Goal: Transaction & Acquisition: Purchase product/service

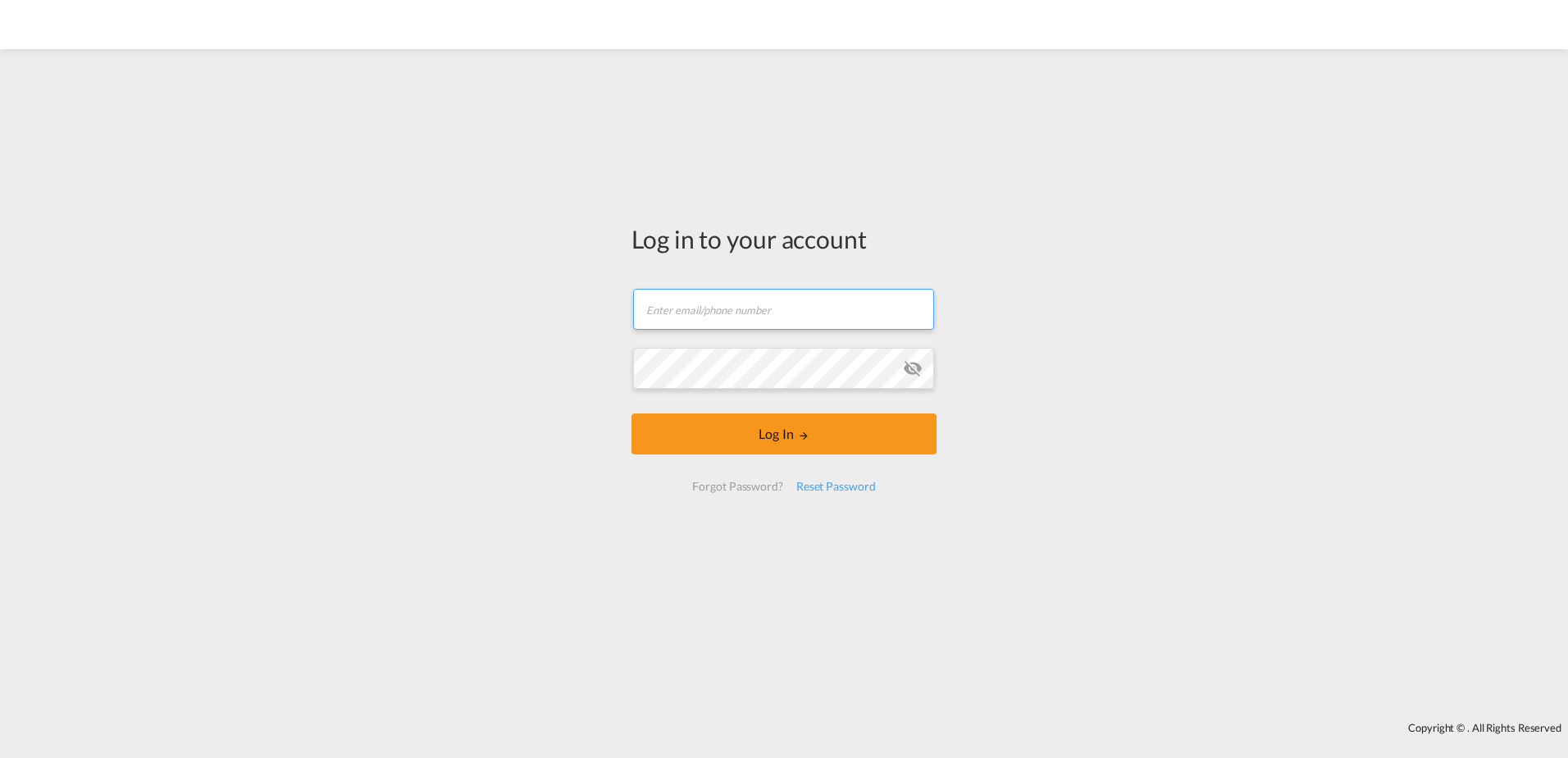
click at [769, 300] on input "text" at bounding box center [784, 309] width 301 height 41
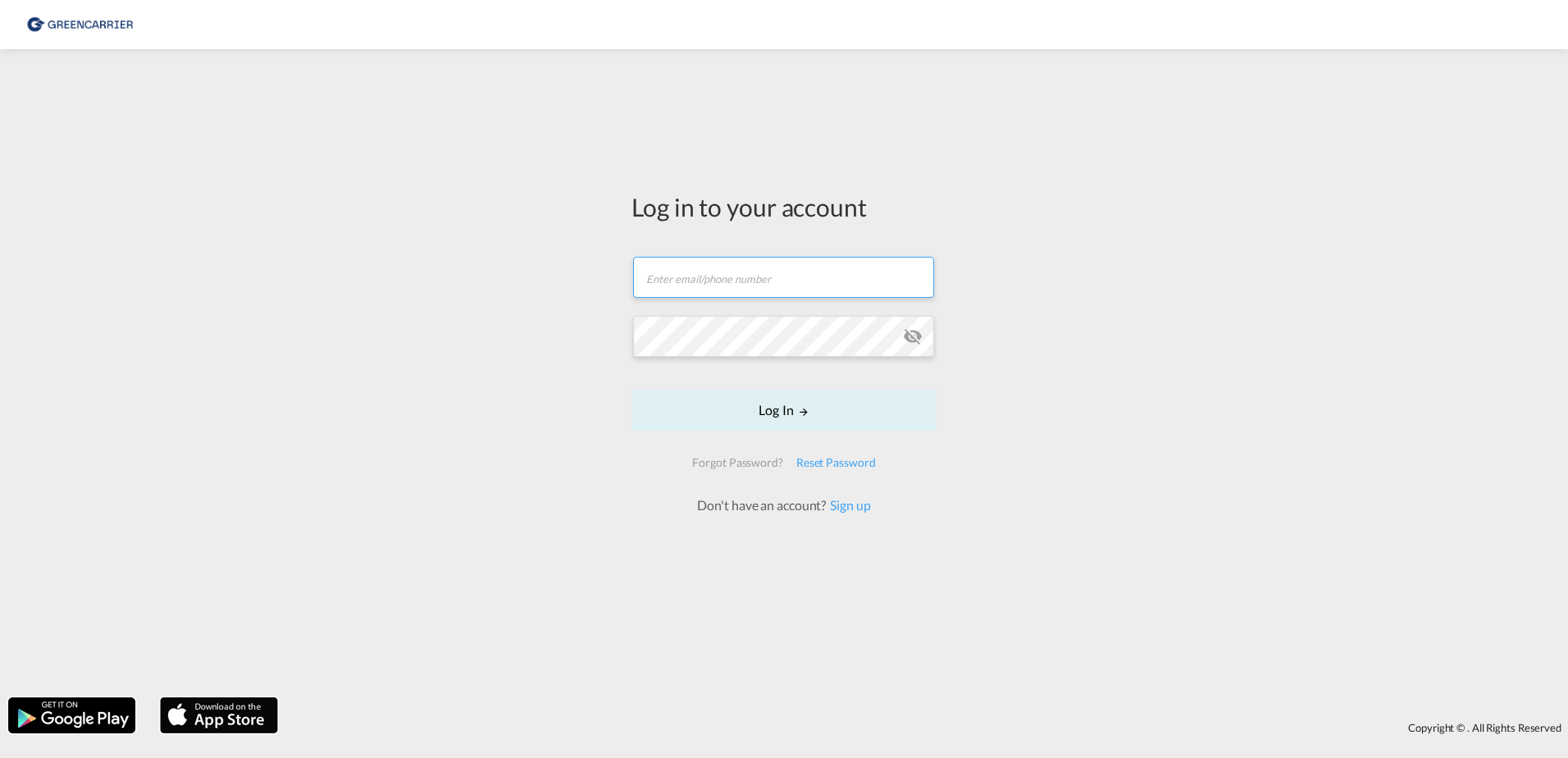
type input "[EMAIL_ADDRESS][DOMAIN_NAME]"
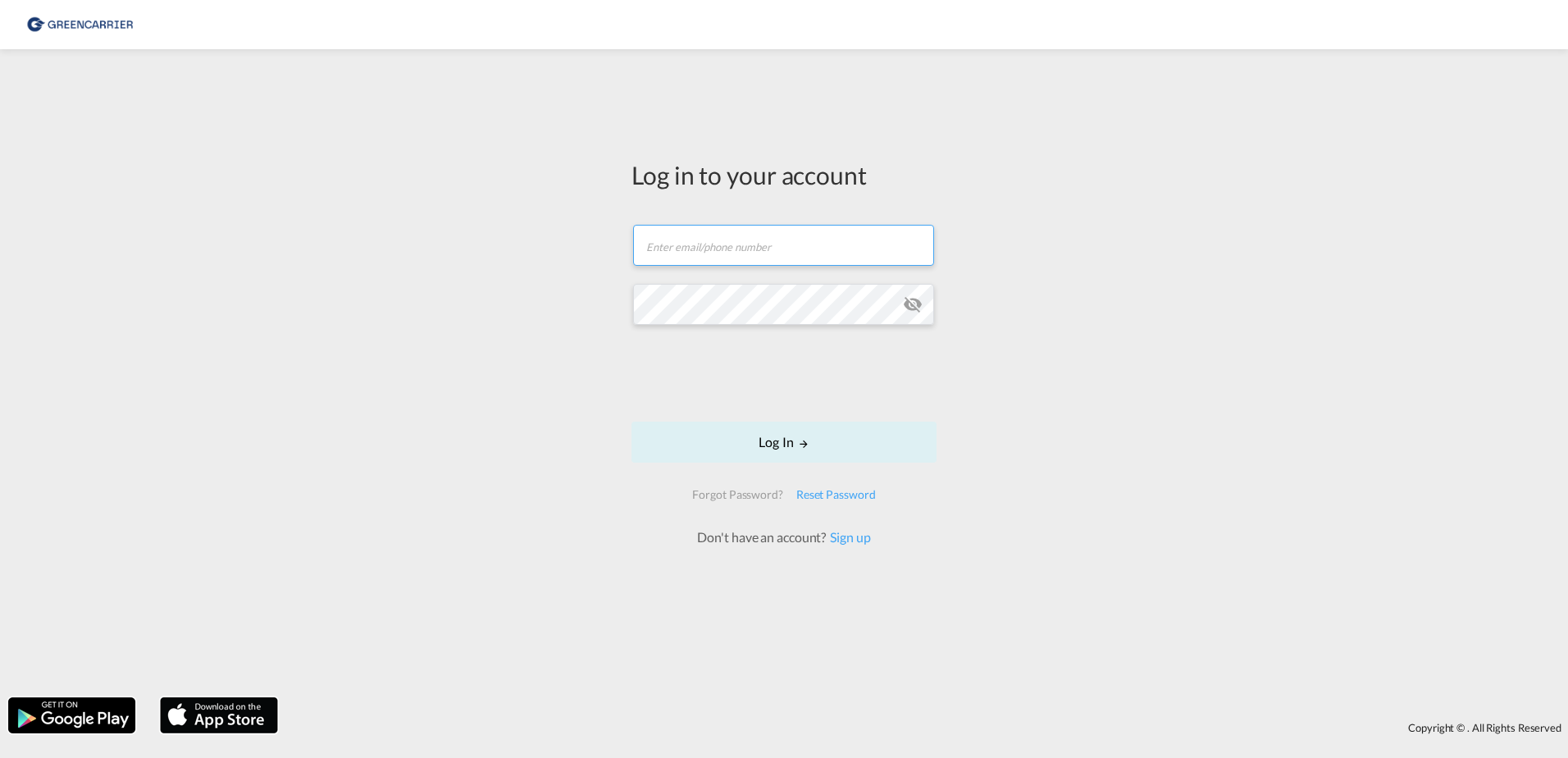
click at [718, 260] on input "text" at bounding box center [784, 245] width 301 height 41
type input "rkni@scangl.com"
click at [717, 436] on button "Log In" at bounding box center [784, 441] width 305 height 41
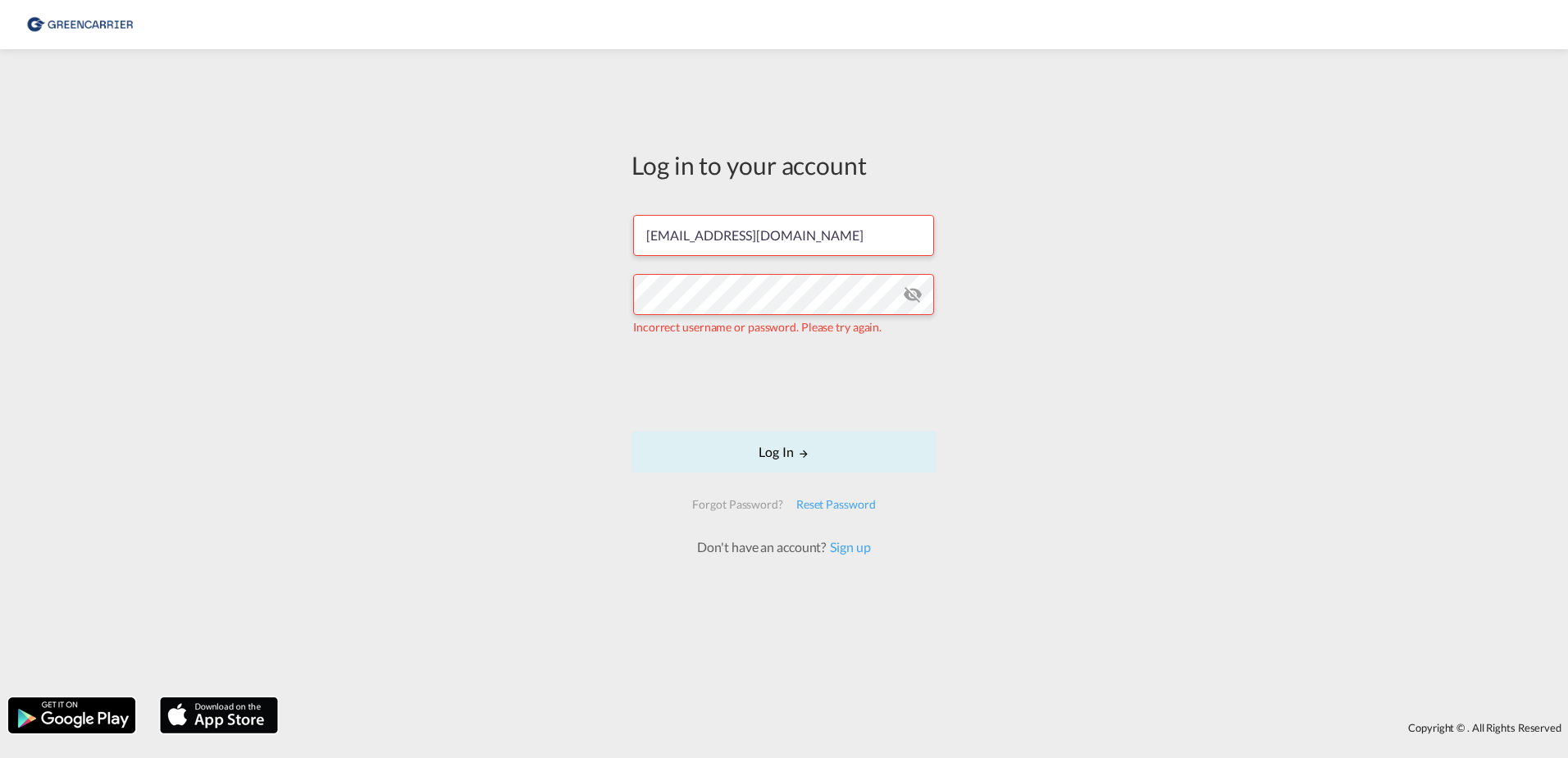
click at [940, 295] on div "Log in to your account rkni@scangl.com Incorrect username or password. Please t…" at bounding box center [783, 351] width 329 height 589
click at [915, 295] on md-icon "icon-eye-off" at bounding box center [913, 295] width 20 height 20
click at [297, 322] on div "Log in to your account rkni@scangl.com Incorrect username or password. Please t…" at bounding box center [784, 373] width 1568 height 632
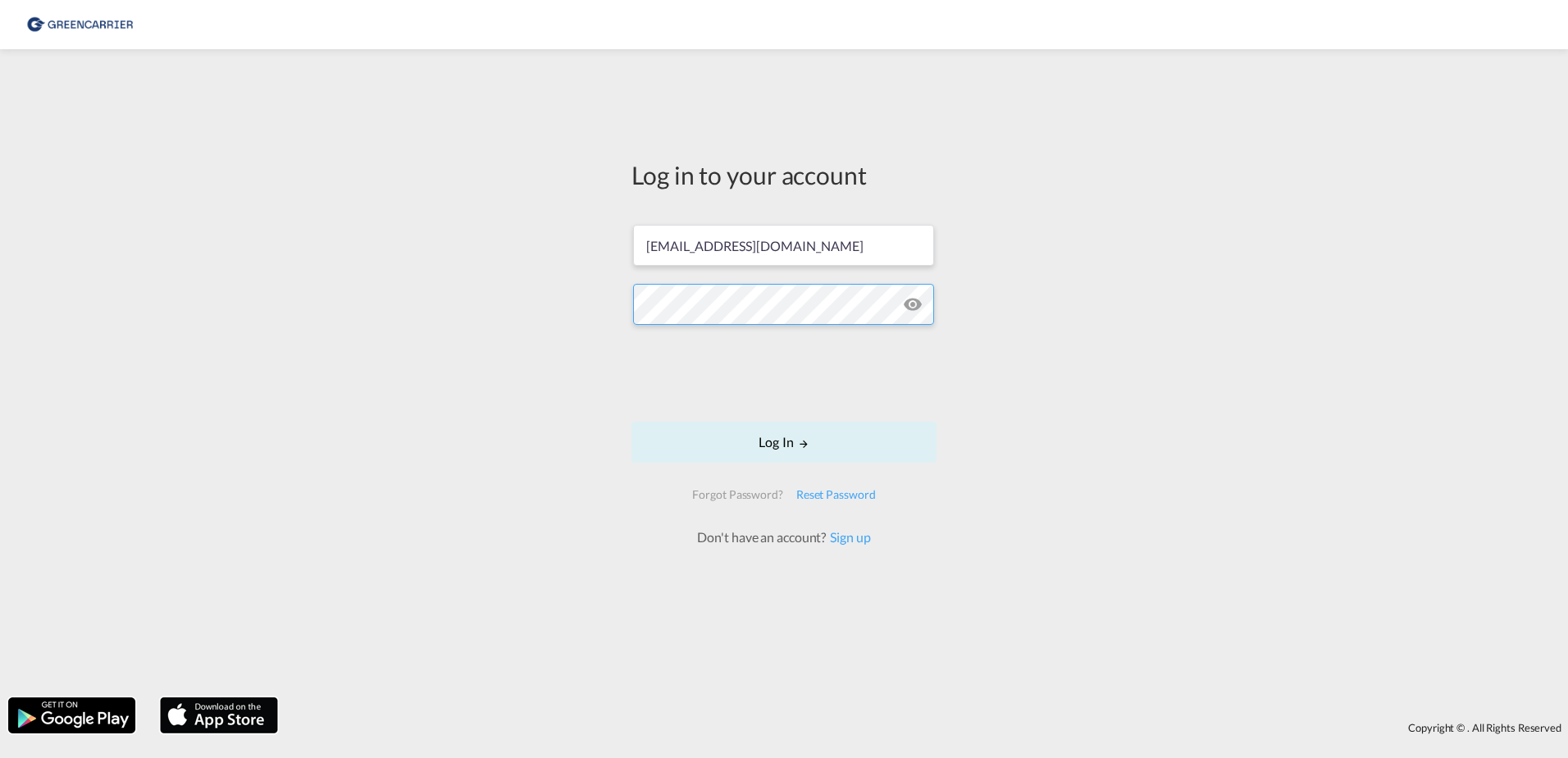
click at [632, 421] on button "Log In" at bounding box center [784, 441] width 305 height 41
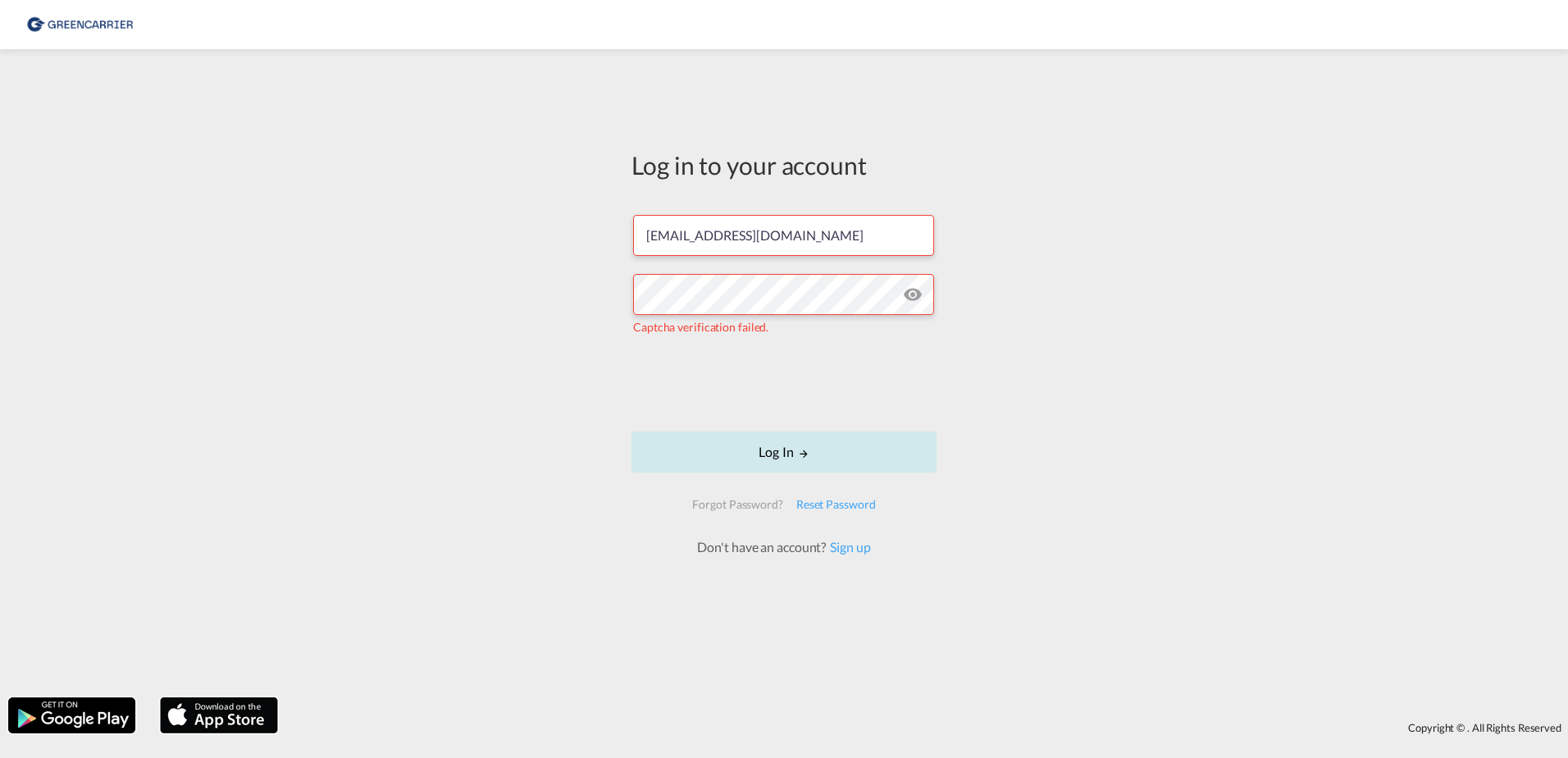
click at [837, 450] on button "Log In" at bounding box center [784, 451] width 305 height 41
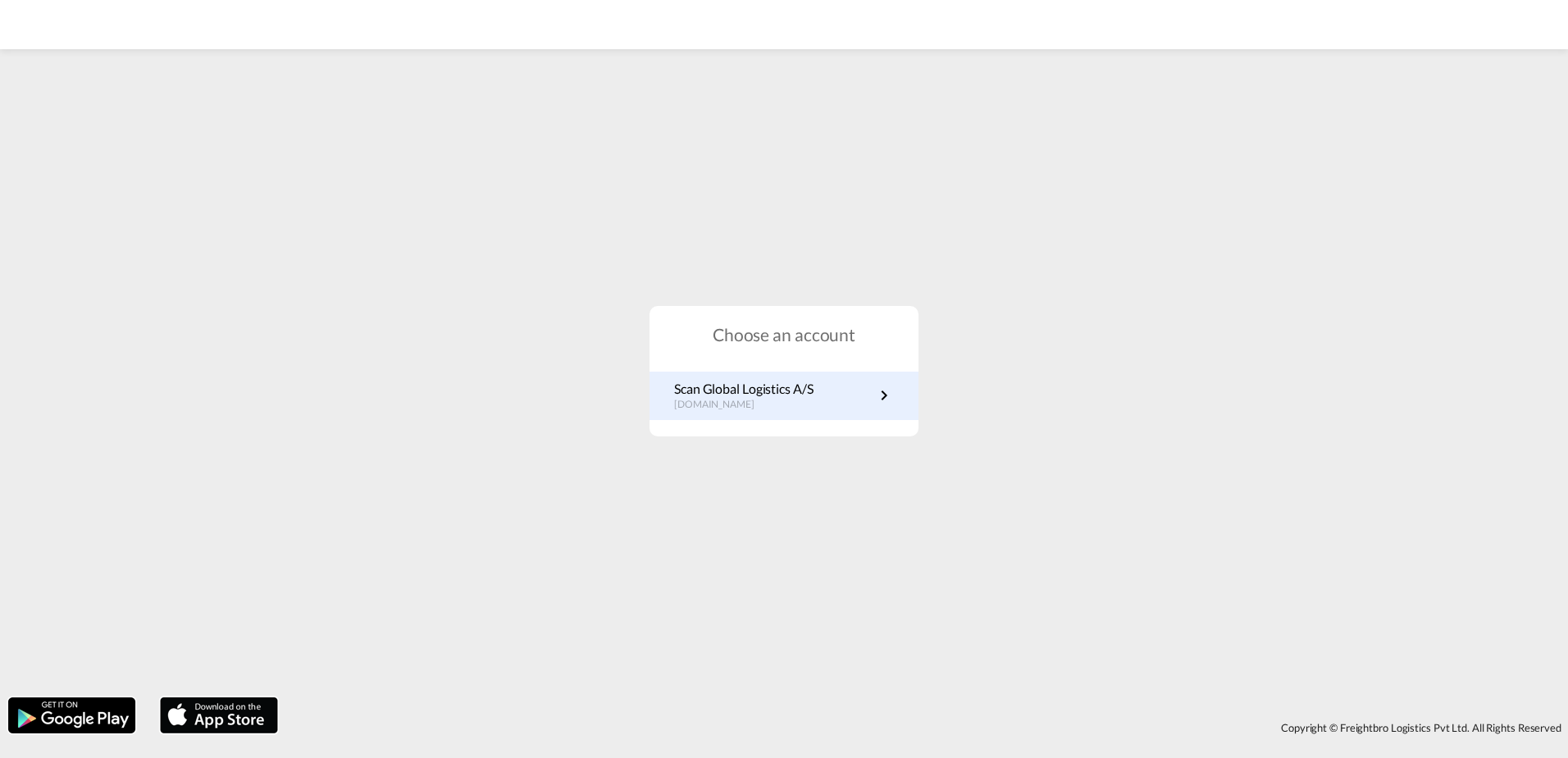
click at [840, 386] on link "Scan Global Logistics A/S dk.portal.greencarrier.com" at bounding box center [784, 395] width 220 height 32
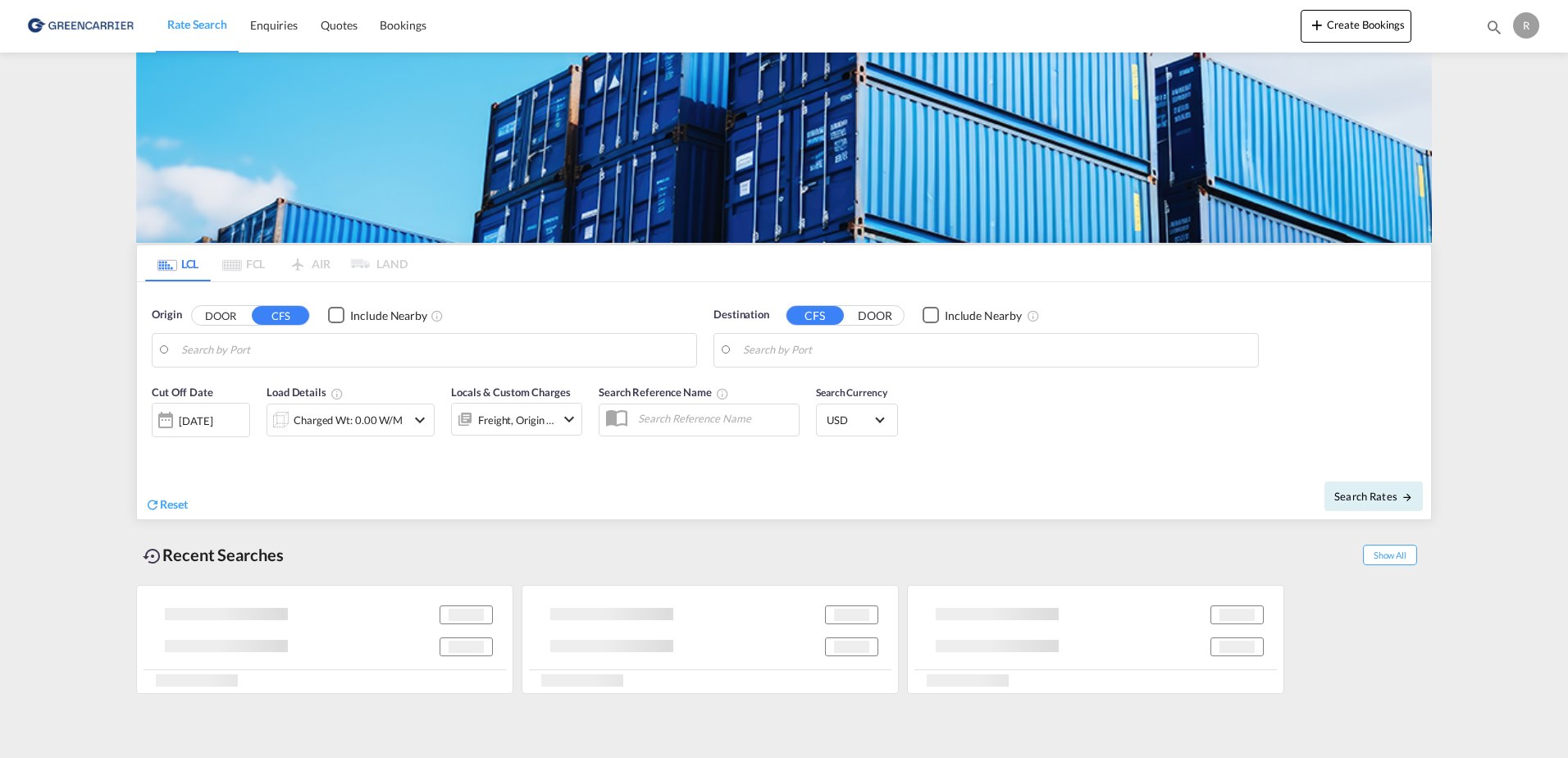
type input "DK-9210, [GEOGRAPHIC_DATA][PERSON_NAME], Noevling, Soender Tranders"
type input "Tema, GHTEM"
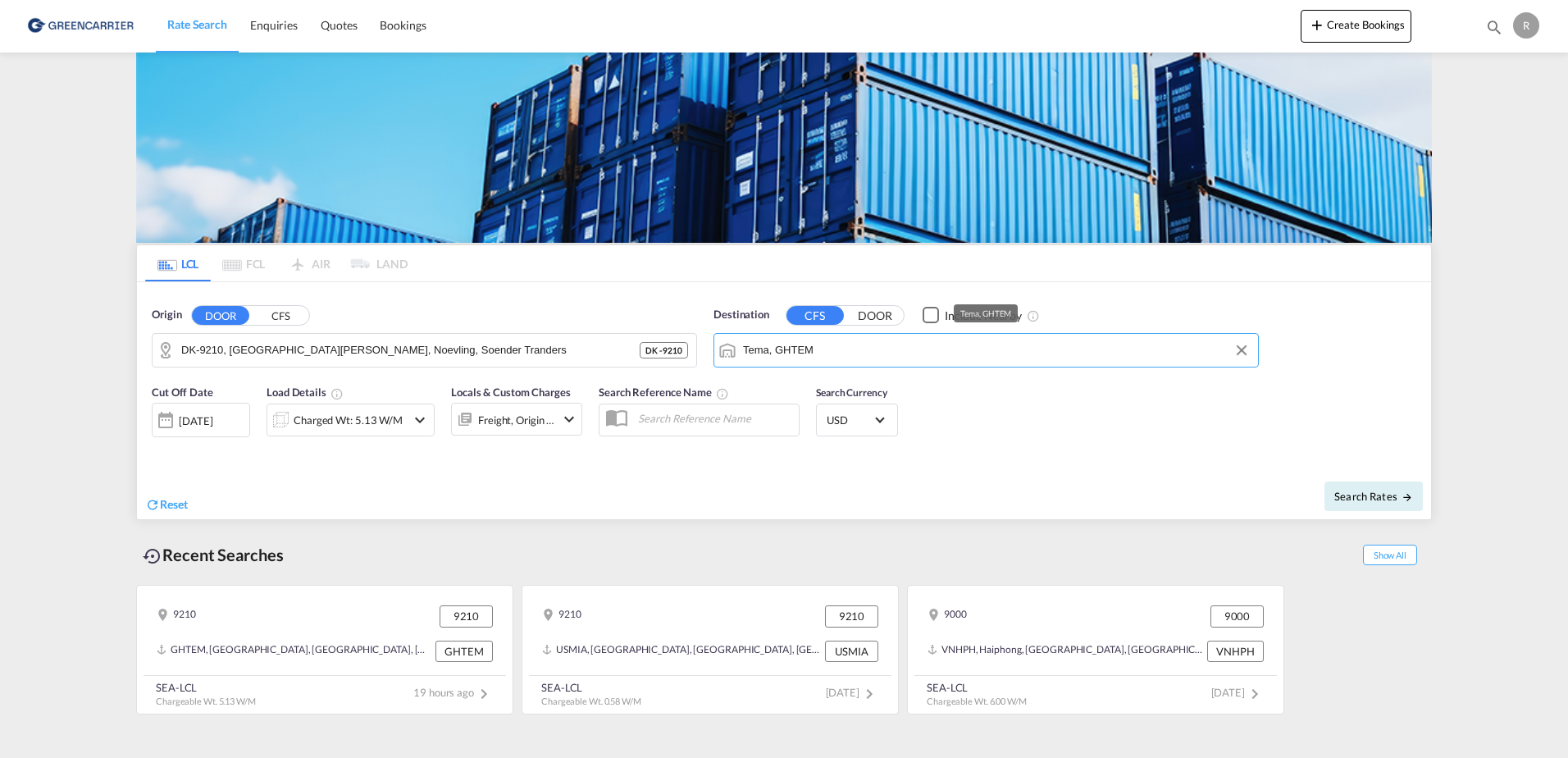
click at [810, 355] on input "Tema, GHTEM" at bounding box center [996, 349] width 506 height 25
click at [686, 348] on button "Clear Input" at bounding box center [680, 349] width 24 height 25
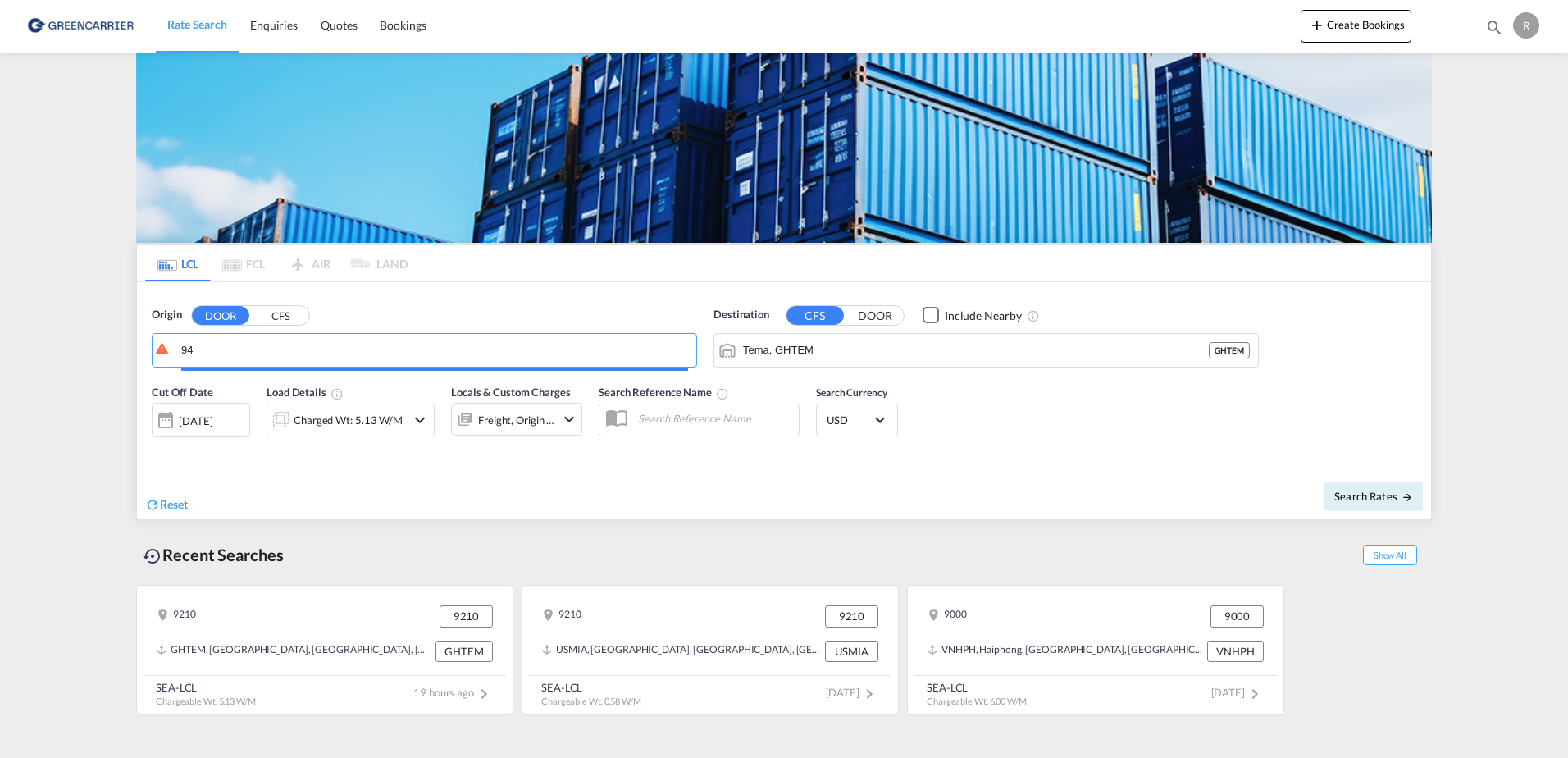
type input "9"
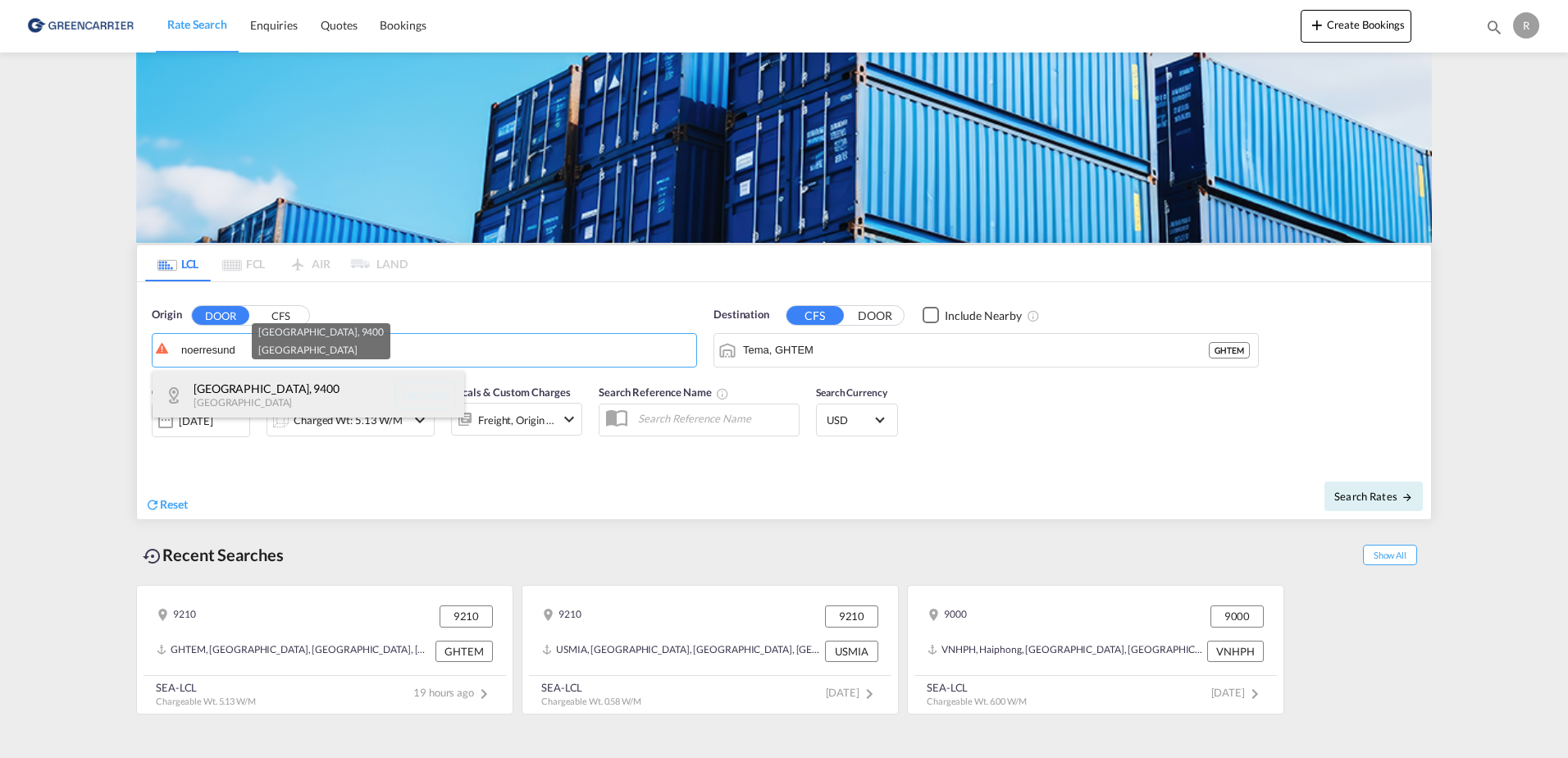
click at [415, 410] on div "Noerresundby , 9400 Denmark DK-9400" at bounding box center [308, 395] width 311 height 49
type input "DK-9400, Noerresundby"
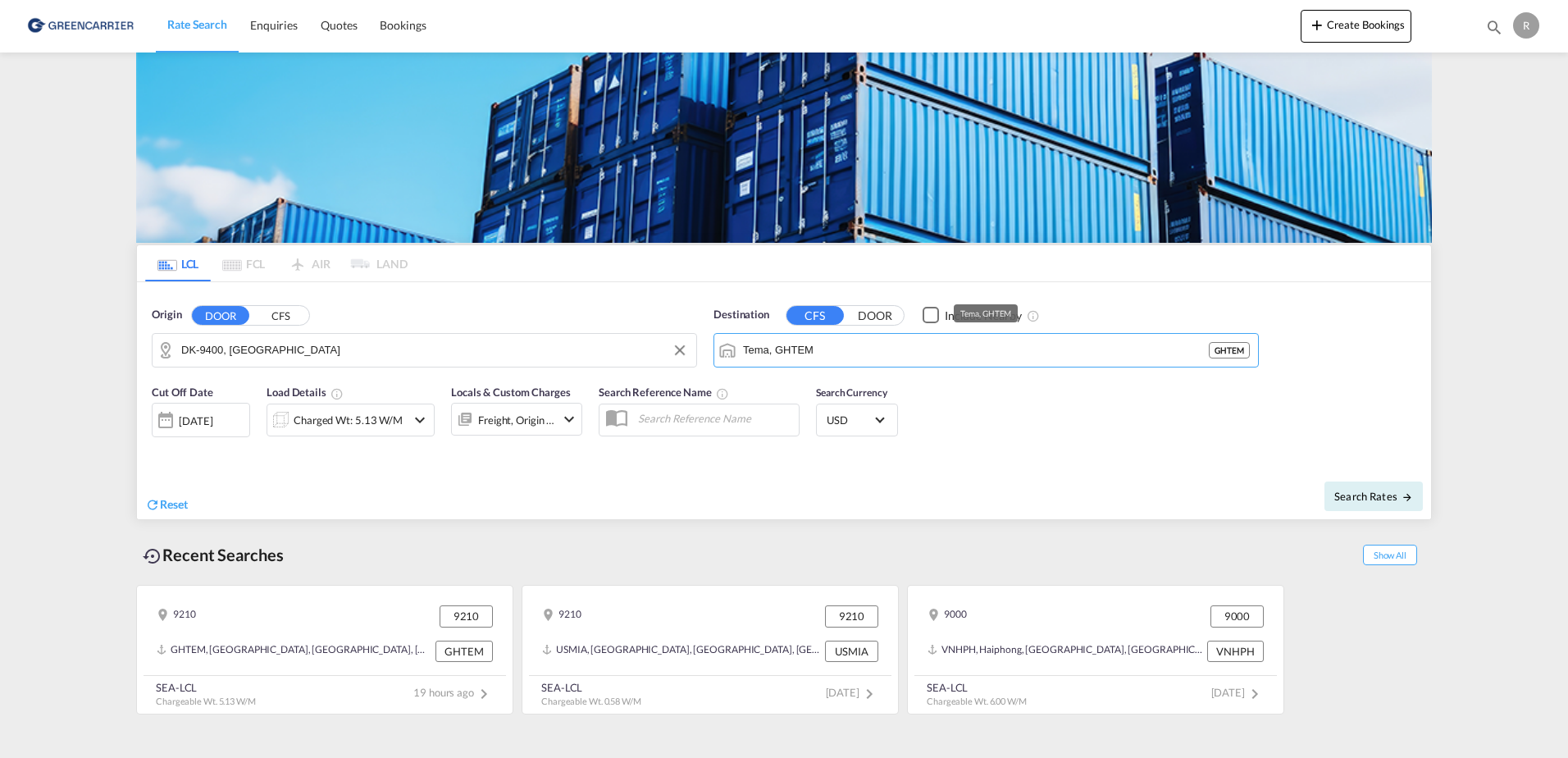
drag, startPoint x: 821, startPoint y: 359, endPoint x: 761, endPoint y: 378, distance: 62.9
click at [761, 378] on form "Origin DOOR CFS DK-9400, Noerresundby Destination CFS DOOR Include Nearby Tema,…" at bounding box center [784, 400] width 1294 height 237
drag, startPoint x: 825, startPoint y: 356, endPoint x: 748, endPoint y: 357, distance: 77.0
click at [748, 357] on input "Tema, GHTEM" at bounding box center [996, 349] width 506 height 25
type input "T"
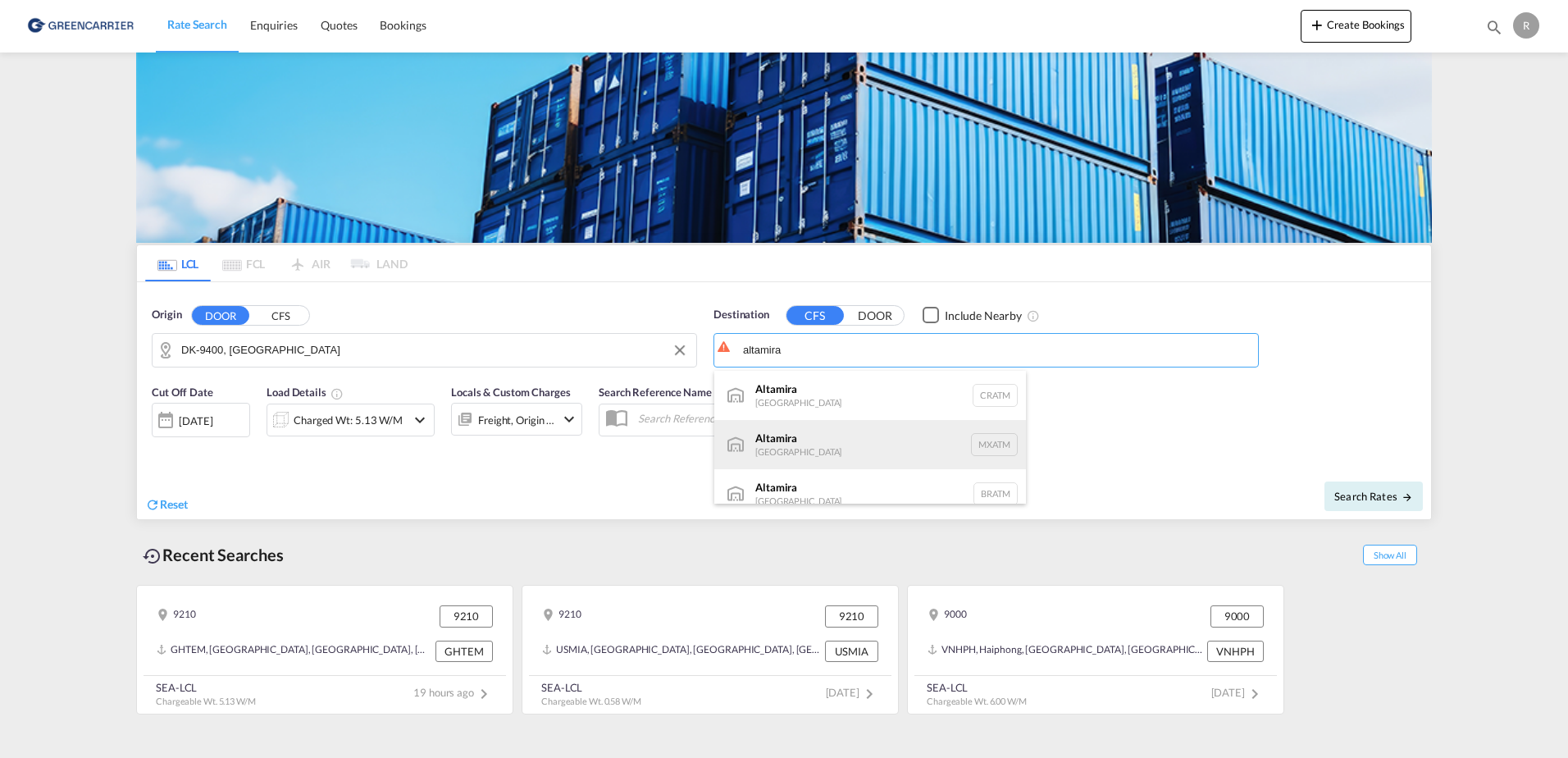
click at [887, 448] on div "Altamira Mexico MXATM" at bounding box center [869, 445] width 311 height 49
type input "Altamira, MXATM"
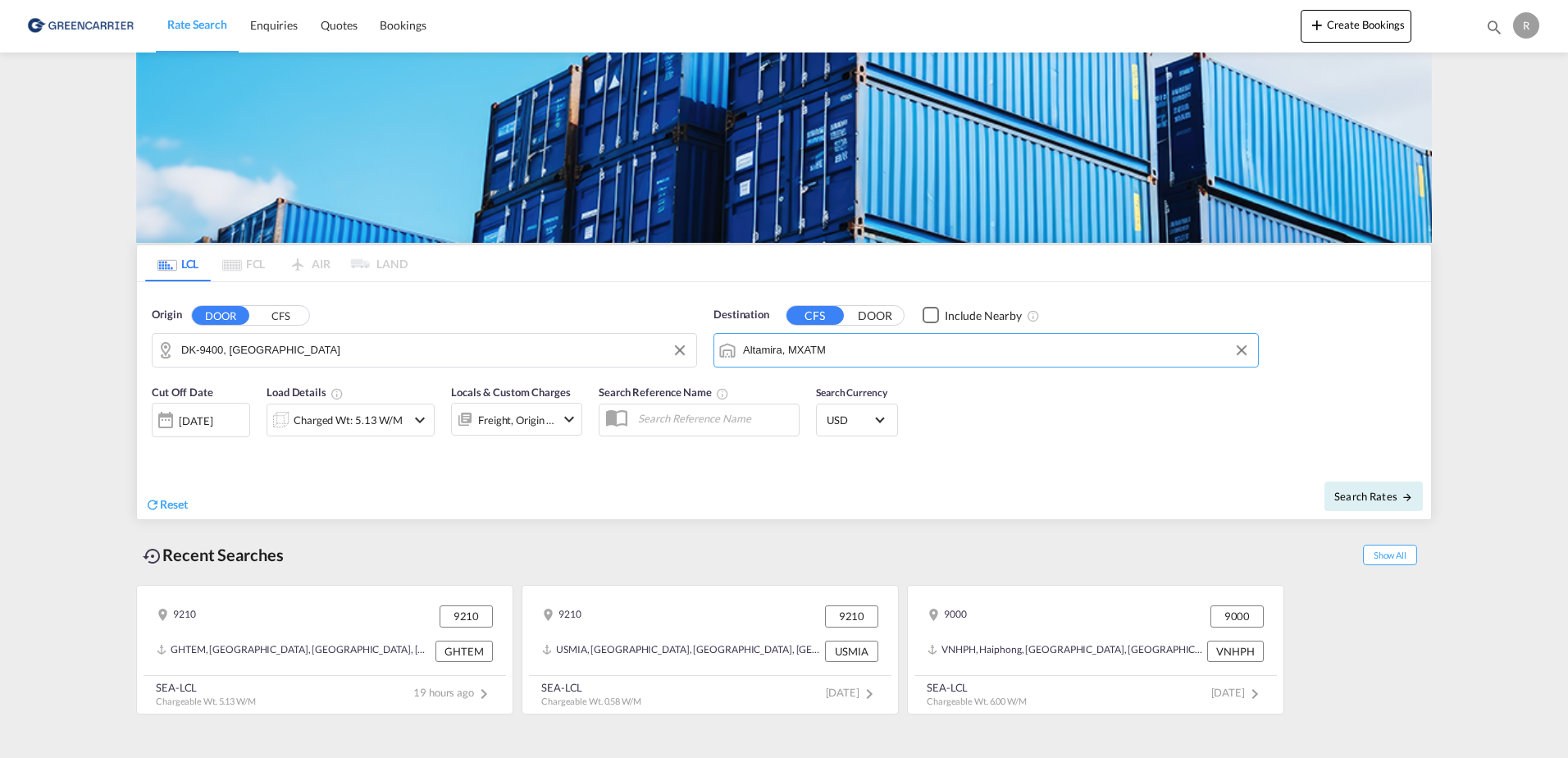
click at [957, 377] on div "Cut Off Date 09 Sep 2025 09/09/2025 Load Details Charged Wt: 5.13 W/M Locals & …" at bounding box center [784, 420] width 1294 height 89
click at [384, 422] on div "Charged Wt: 5.13 W/M" at bounding box center [348, 419] width 109 height 23
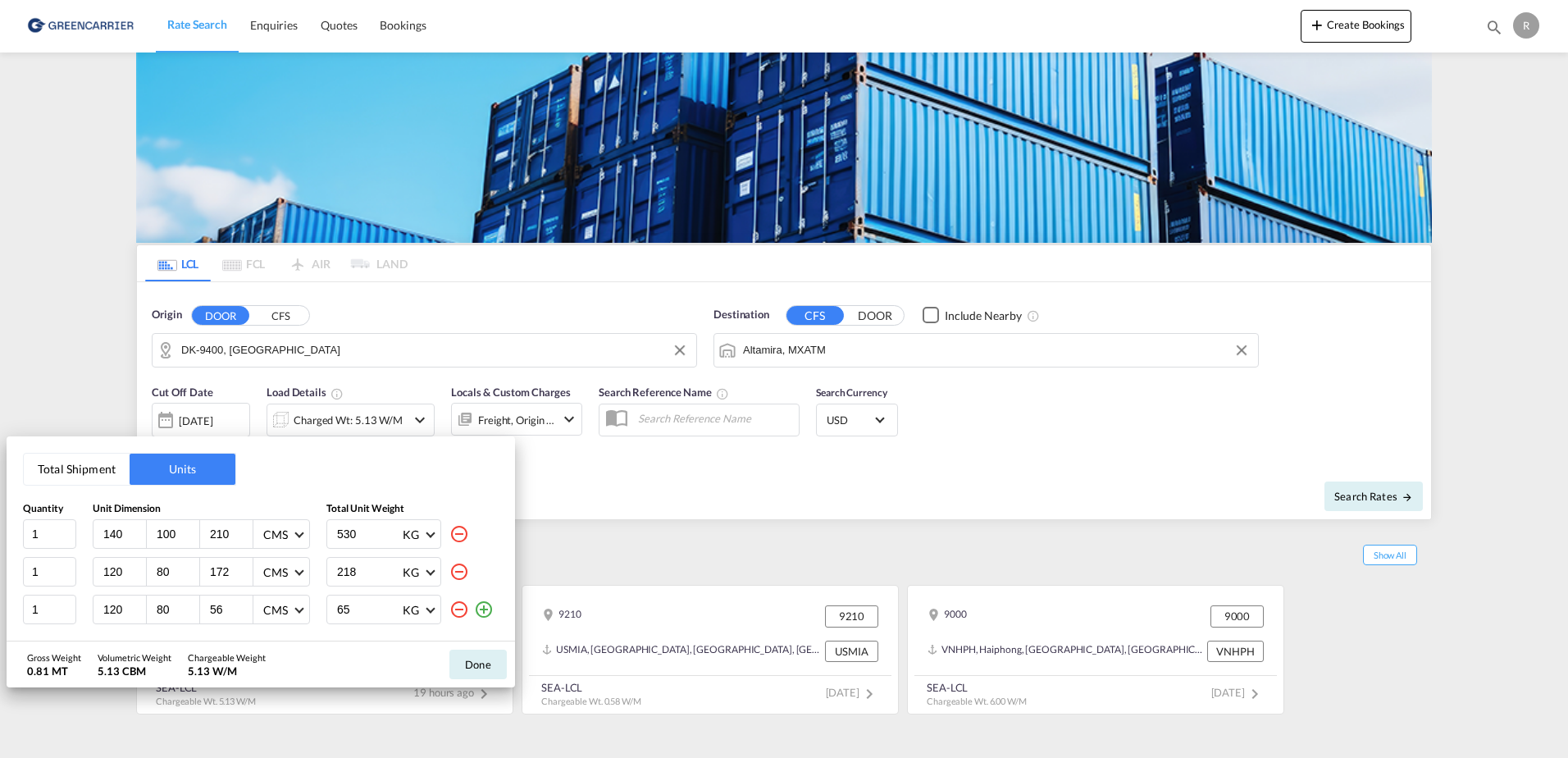
click at [456, 614] on md-icon "icon-minus-circle-outline" at bounding box center [459, 610] width 20 height 20
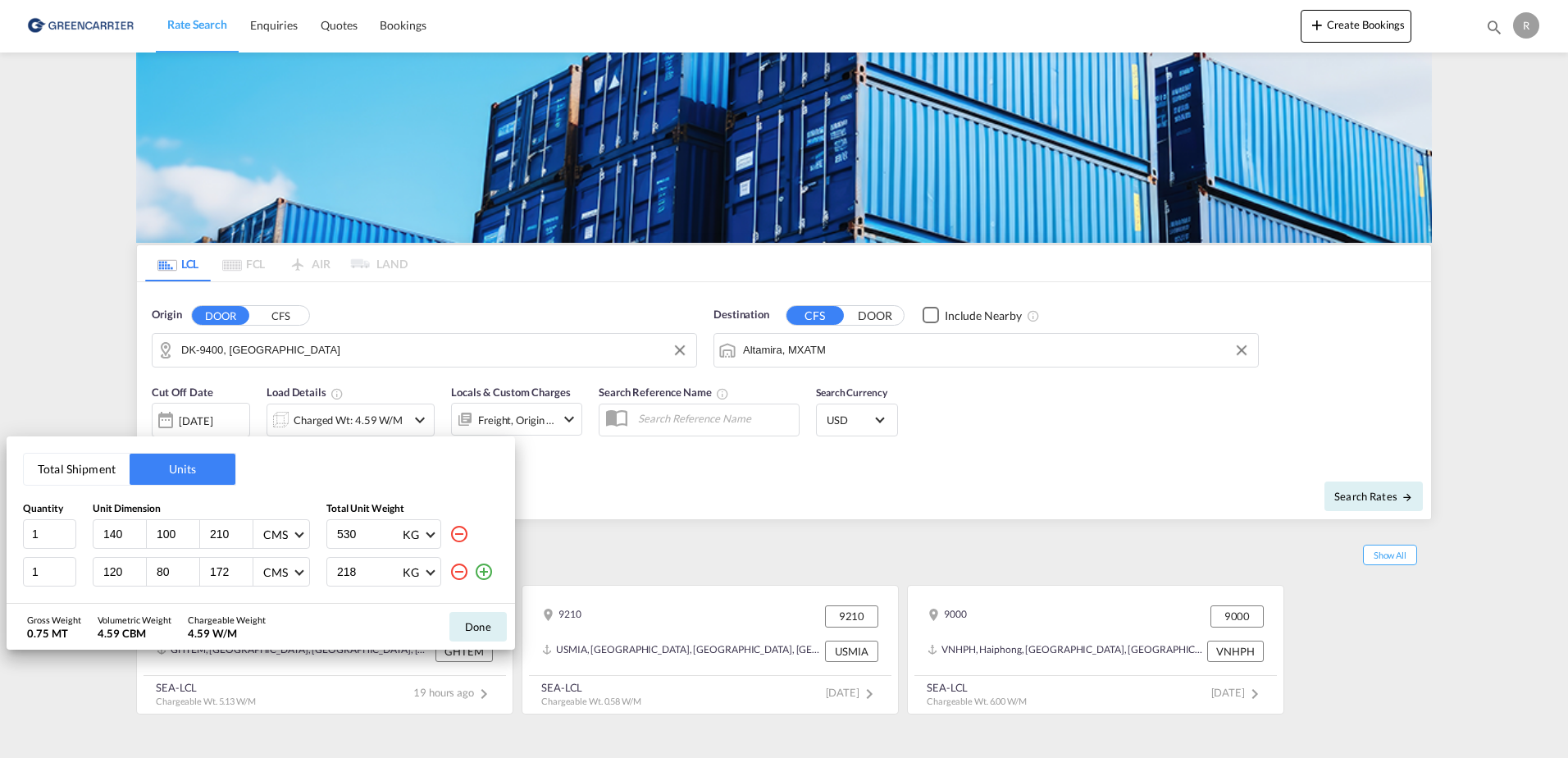
click at [612, 510] on div "Total Shipment Units Quantity Unit Dimension Total Unit Weight 1 140 100 210 CM…" at bounding box center [784, 379] width 1568 height 758
